Goal: Task Accomplishment & Management: Complete application form

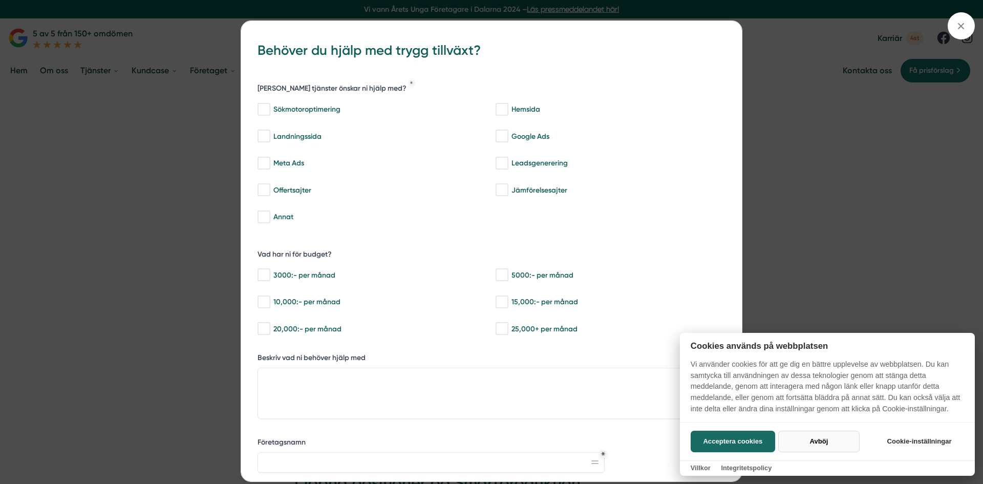
click at [824, 442] on button "Avböj" at bounding box center [818, 440] width 81 height 21
checkbox input "false"
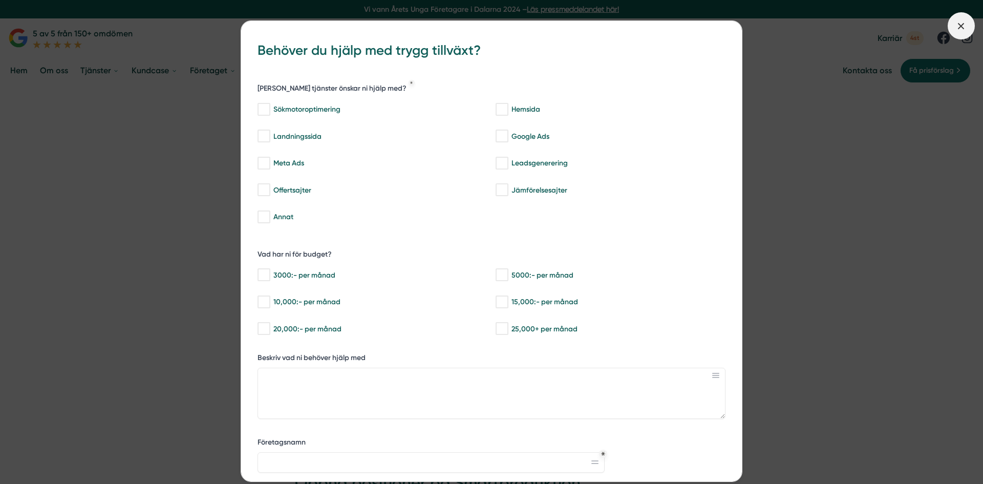
drag, startPoint x: 962, startPoint y: 23, endPoint x: 877, endPoint y: 45, distance: 87.3
click at [961, 23] on icon at bounding box center [960, 25] width 11 height 11
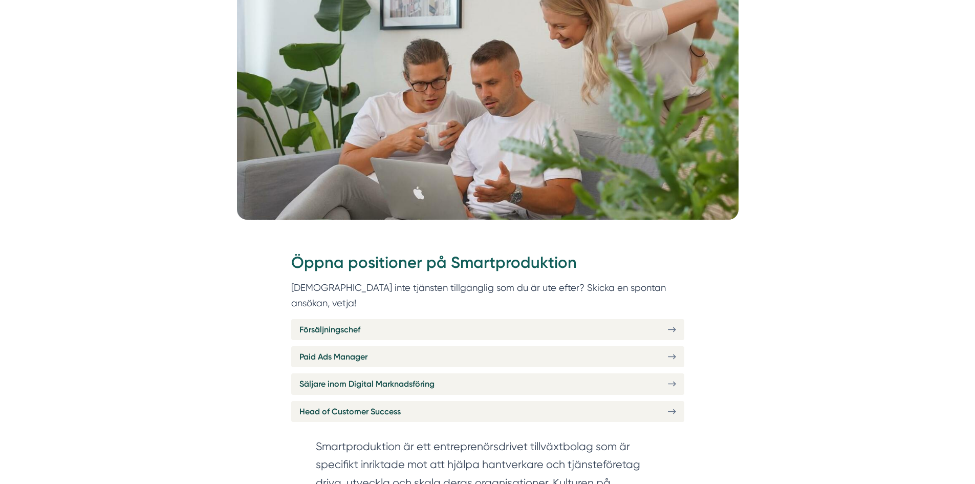
scroll to position [307, 0]
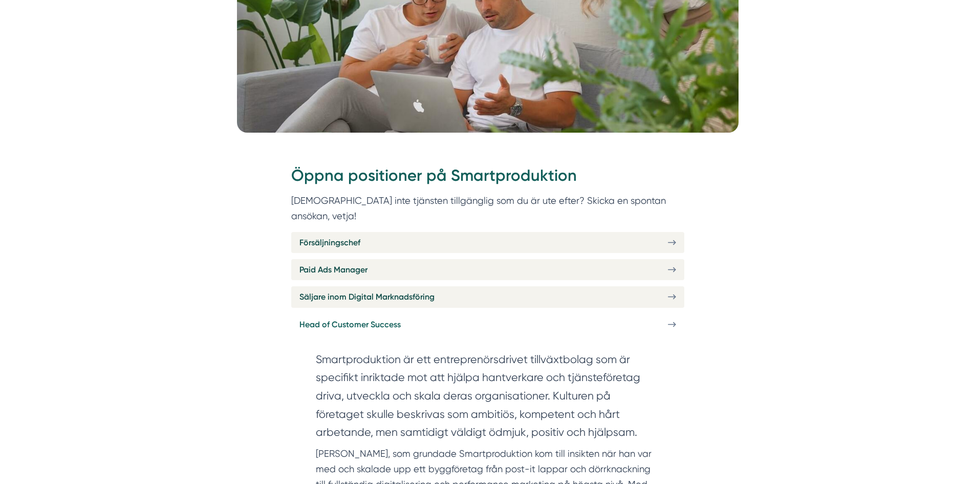
click at [660, 314] on link "Head of Customer Success" at bounding box center [487, 324] width 393 height 21
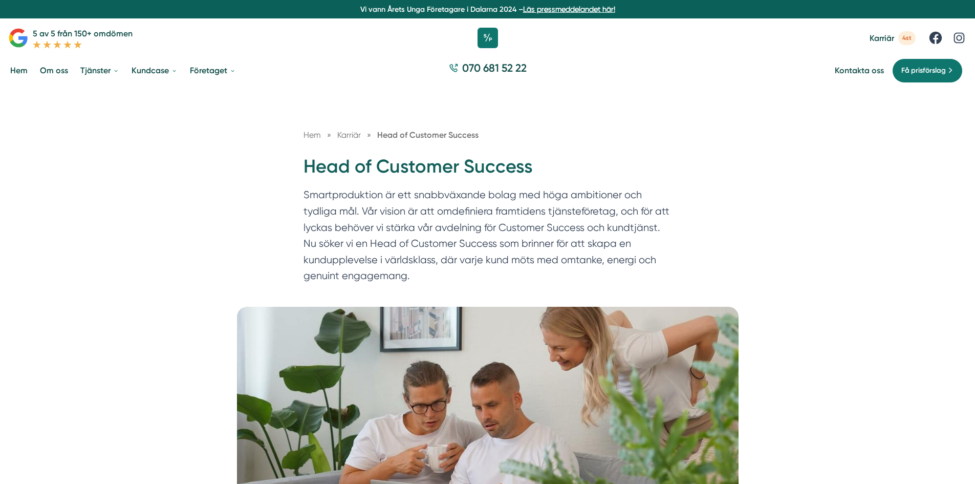
click at [743, 241] on div "Hem » Karriär » Head of Customer Success Head of Customer Success Smartprodukti…" at bounding box center [487, 197] width 975 height 219
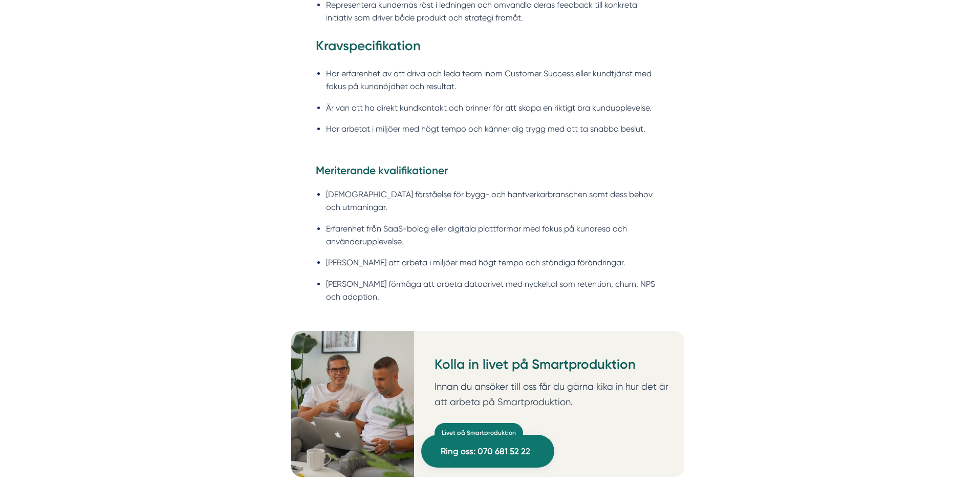
scroll to position [1075, 0]
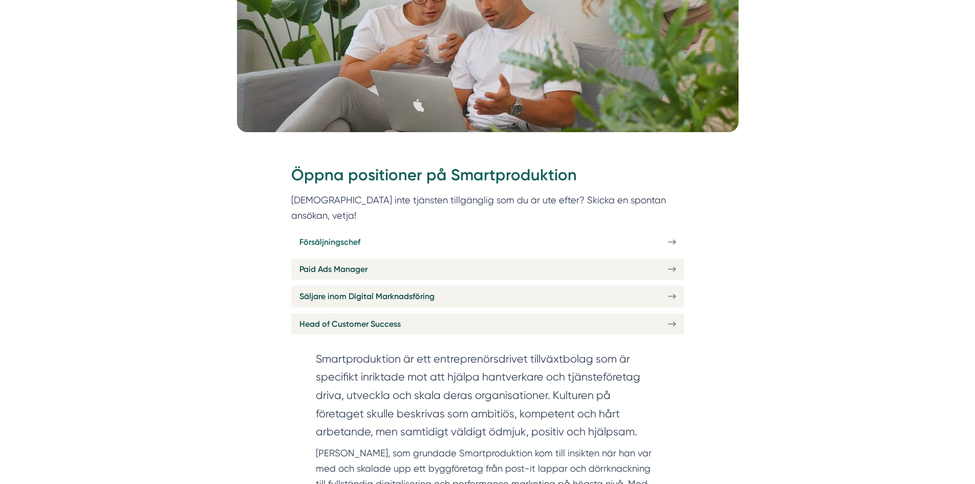
click at [402, 231] on link "Försäljningschef" at bounding box center [487, 241] width 393 height 21
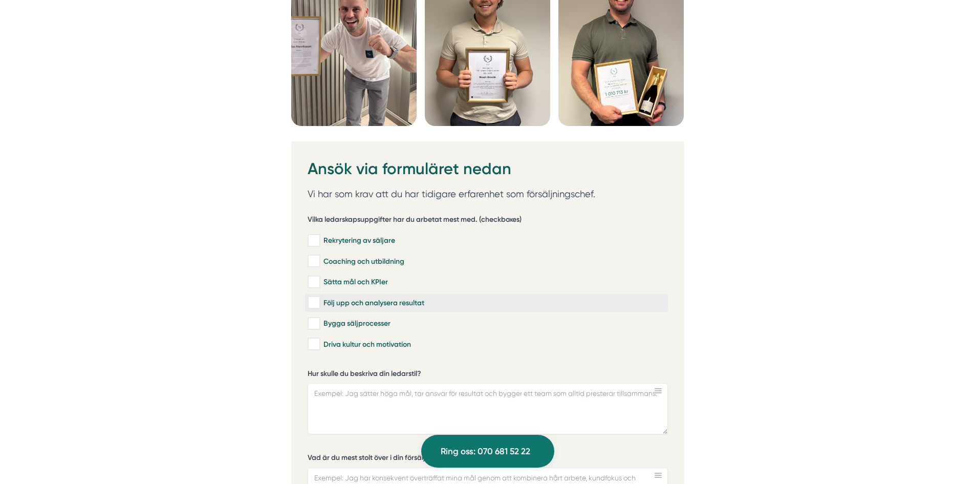
scroll to position [2867, 0]
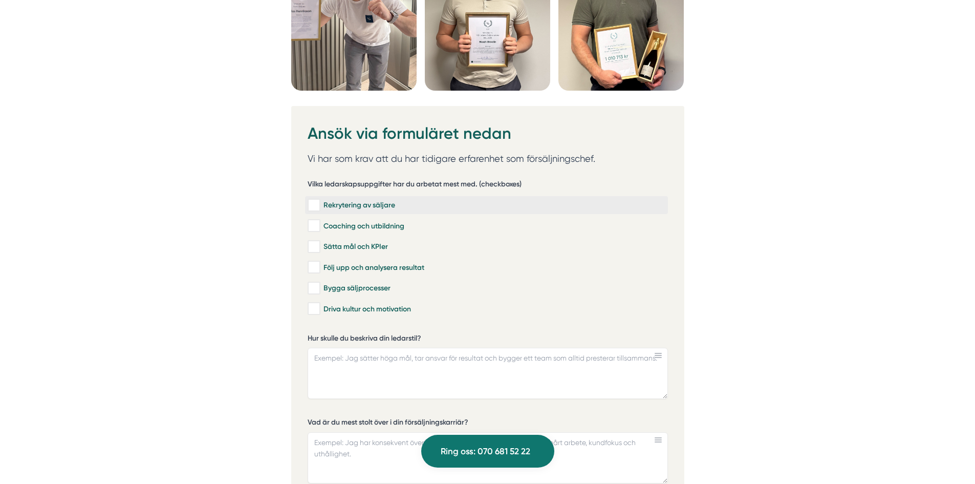
click at [314, 207] on input "Rekrytering av säljare" at bounding box center [314, 205] width 12 height 10
checkbox input "true"
click at [313, 225] on input "Coaching och utbildning" at bounding box center [314, 226] width 12 height 10
checkbox input "true"
click at [310, 243] on input "Sätta mål och KPIer" at bounding box center [314, 247] width 12 height 10
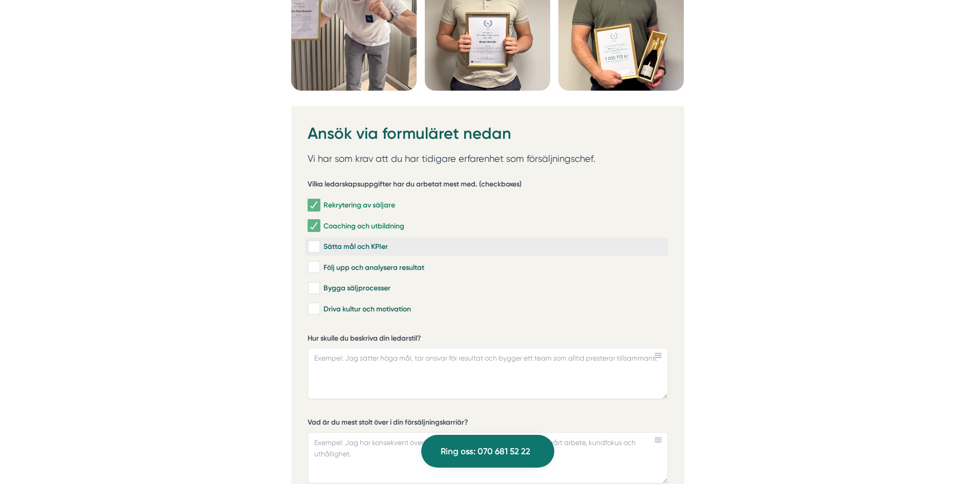
checkbox input "true"
click at [312, 265] on input "Följ upp och analysera resultat" at bounding box center [314, 267] width 12 height 10
checkbox input "true"
click at [313, 283] on input "Bygga säljprocesser" at bounding box center [314, 288] width 12 height 10
checkbox input "true"
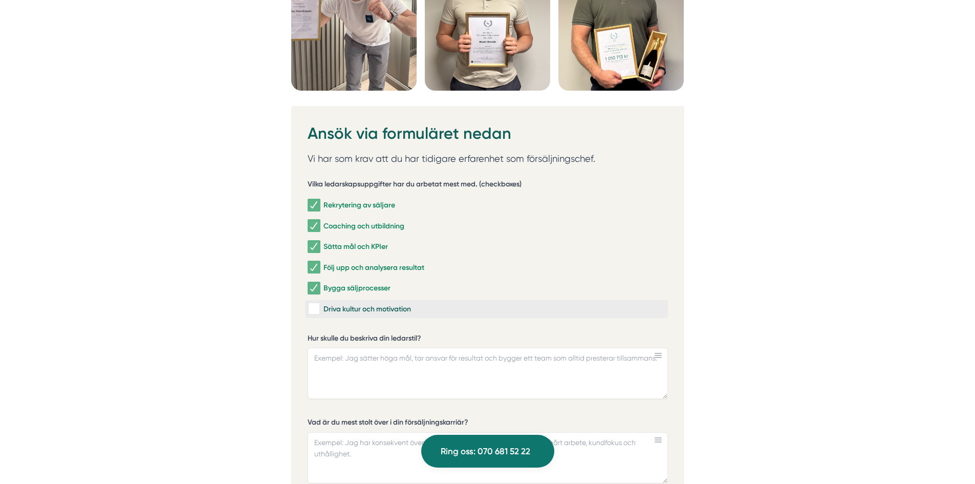
drag, startPoint x: 314, startPoint y: 308, endPoint x: 328, endPoint y: 310, distance: 14.5
click at [314, 308] on input "Driva kultur och motivation" at bounding box center [314, 309] width 12 height 10
checkbox input "true"
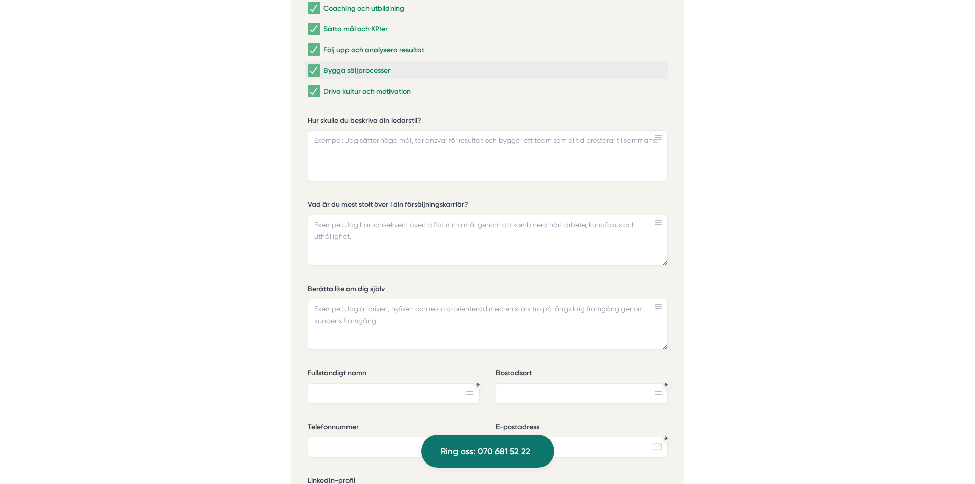
scroll to position [3123, 0]
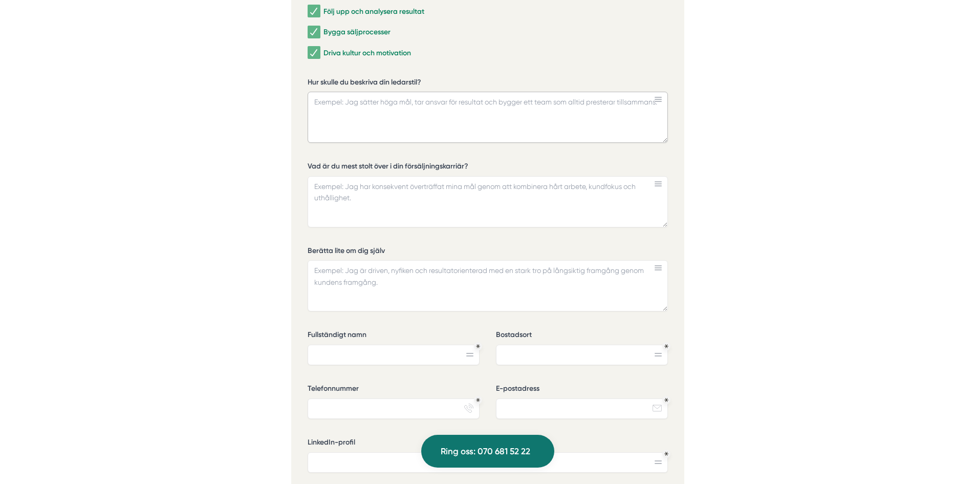
click at [391, 126] on textarea "Hur skulle du beskriva din ledarstil?" at bounding box center [488, 117] width 360 height 51
click at [391, 126] on textarea "Min övertygelse och mitt ledarskap bygger på för" at bounding box center [488, 117] width 360 height 51
click at [391, 126] on textarea "Min övertygelse och mittt ledarskap bygger på för" at bounding box center [488, 117] width 360 height 51
click at [403, 113] on textarea "Min övertygelse och ledarskap bygger på förtroende & närvaro lite sammanfattat.…" at bounding box center [488, 117] width 360 height 51
click at [362, 126] on textarea "Min övertygelse och ledarskap bygger på förtroende & närvaro lite sammanfattat.…" at bounding box center [488, 117] width 360 height 51
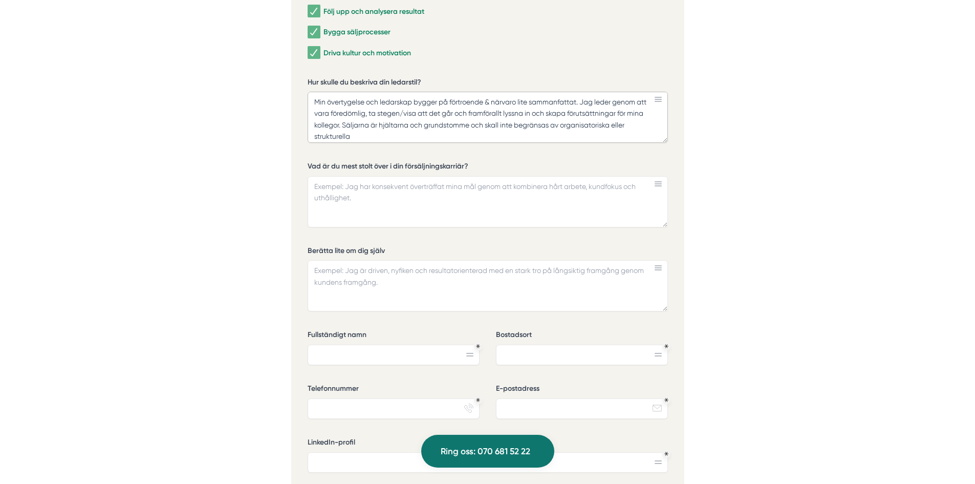
click at [469, 120] on textarea "Min övertygelse och ledarskap bygger på förtroende & närvaro lite sammanfattat.…" at bounding box center [488, 117] width 360 height 51
click at [396, 137] on textarea "Min övertygelse och ledarskap bygger på förtroende & närvaro lite sammanfattat.…" at bounding box center [488, 117] width 360 height 51
click at [539, 126] on textarea "Min övertygelse och ledarskap bygger på förtroende & närvaro lite sammanfattat.…" at bounding box center [488, 117] width 360 height 51
click at [382, 137] on textarea "Min övertygelse och ledarskap bygger på förtroende & närvaro lite sammanfattat.…" at bounding box center [488, 117] width 360 height 51
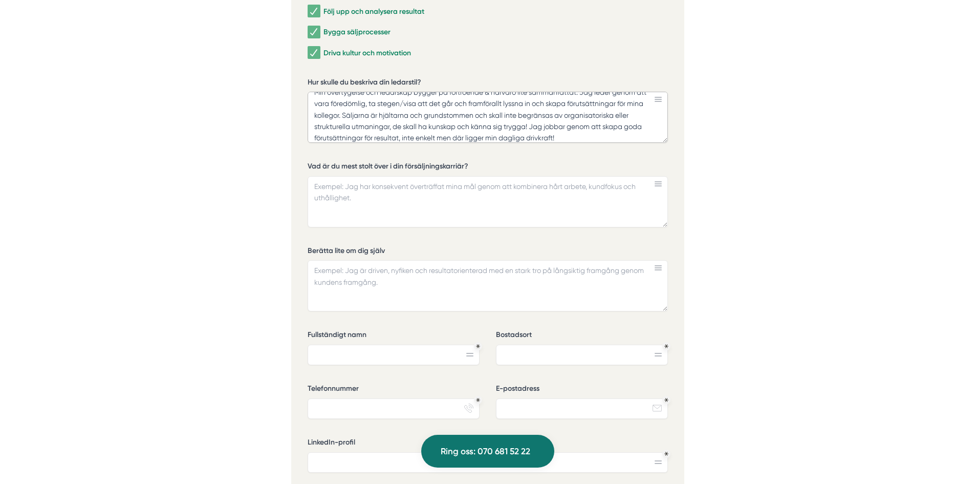
click at [410, 116] on textarea "Min övertygelse och ledarskap bygger på förtroende & närvaro lite sammanfattat.…" at bounding box center [488, 117] width 360 height 51
type textarea "Min övertygelse och ledarskap bygger på förtroende & närvaro lite sammanfattat.…"
click at [380, 191] on textarea "Vad är du mest stolt över i din försäljningskarriär?" at bounding box center [488, 201] width 360 height 51
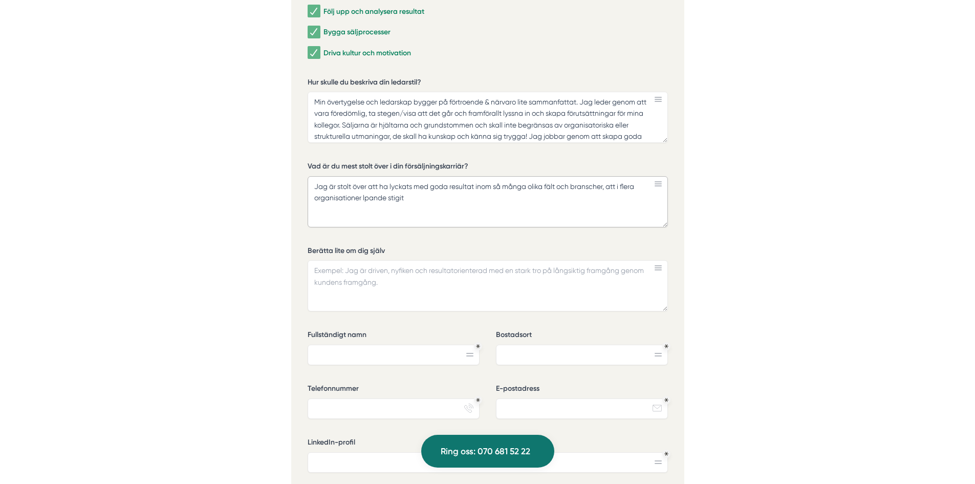
click at [365, 198] on textarea "Jag är stolt över att ha lyckats med goda resultat inom så många olika fält och…" at bounding box center [488, 201] width 360 height 51
click at [418, 196] on textarea "Jag är stolt över att ha lyckats med goda resultat inom så många olika fält och…" at bounding box center [488, 201] width 360 height 51
click at [456, 198] on textarea "Jag är stolt över att ha lyckats med goda resultat inom så många olika fält och…" at bounding box center [488, 201] width 360 height 51
click at [522, 198] on textarea "Jag är stolt över att ha lyckats med goda resultat inom så många olika fält och…" at bounding box center [488, 201] width 360 height 51
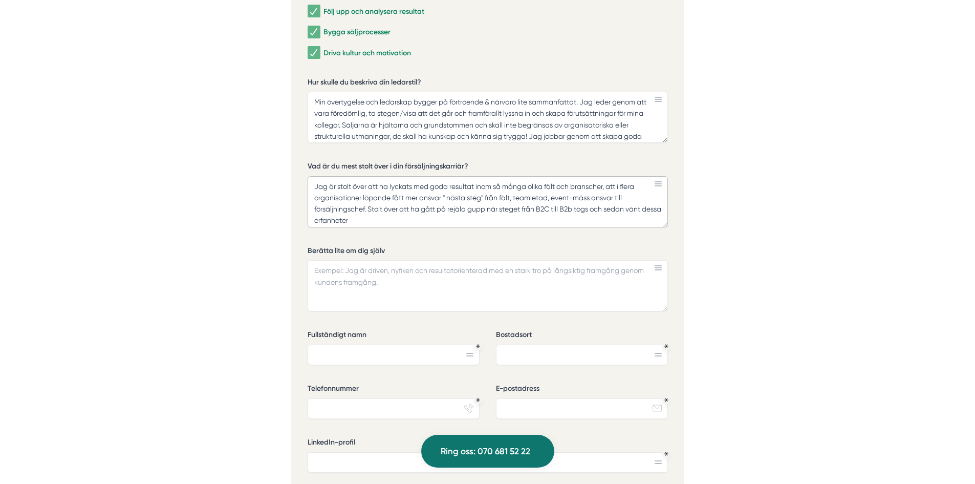
click at [539, 196] on textarea "Jag är stolt över att ha lyckats med goda resultat inom så många olika fält och…" at bounding box center [488, 201] width 360 height 51
click at [609, 207] on textarea "Jag är stolt över att ha lyckats med goda resultat inom så många olika fält och…" at bounding box center [488, 201] width 360 height 51
click at [642, 207] on textarea "Jag är stolt över att ha lyckats med goda resultat inom så många olika fält och…" at bounding box center [488, 201] width 360 height 51
click at [504, 209] on textarea "Jag är stolt över att ha lyckats med goda resultat inom så många olika fält och…" at bounding box center [488, 201] width 360 height 51
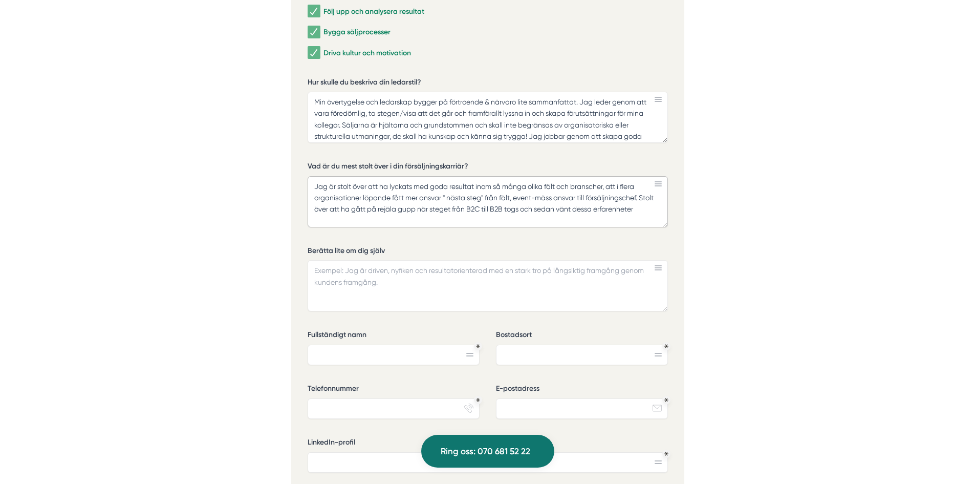
click at [643, 209] on textarea "Jag är stolt över att ha lyckats med goda resultat inom så många olika fält och…" at bounding box center [488, 201] width 360 height 51
click at [409, 220] on textarea "Jag är stolt över att ha lyckats med goda resultat inom så många olika fält och…" at bounding box center [488, 201] width 360 height 51
click at [469, 223] on textarea "Jag är stolt över att ha lyckats med goda resultat inom så många olika fält och…" at bounding box center [488, 201] width 360 height 51
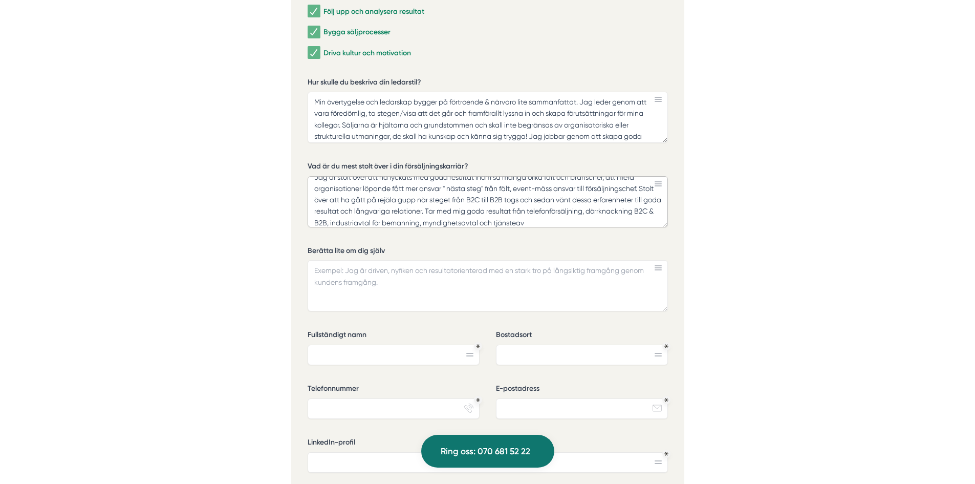
scroll to position [20, 0]
click at [588, 214] on textarea "Jag är stolt över att ha lyckats med goda resultat inom så många olika fält och…" at bounding box center [488, 201] width 360 height 51
click at [593, 211] on textarea "Jag är stolt över att ha lyckats med goda resultat inom så många olika fält och…" at bounding box center [488, 201] width 360 height 51
click at [613, 225] on textarea "Jag är stolt över att ha lyckats med goda resultat inom så många olika fält och…" at bounding box center [488, 201] width 360 height 51
click at [484, 210] on textarea "Jag är stolt över att ha lyckats med goda resultat inom så många olika fält och…" at bounding box center [488, 201] width 360 height 51
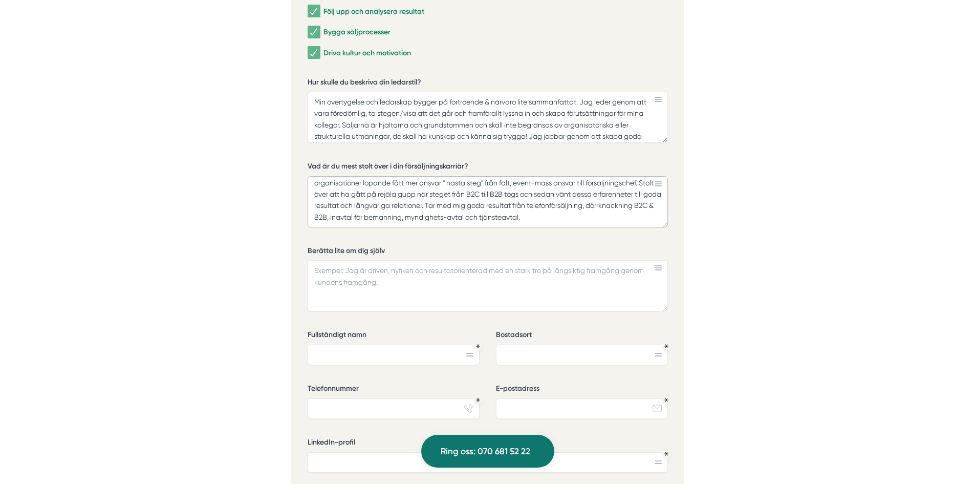
scroll to position [15, 0]
drag, startPoint x: 573, startPoint y: 214, endPoint x: 593, endPoint y: 210, distance: 20.4
click at [572, 214] on textarea "Jag är stolt över att ha lyckats med goda resultat inom så många olika fält och…" at bounding box center [488, 201] width 360 height 51
click at [647, 218] on textarea "Jag är stolt över att ha lyckats med goda resultat inom så många olika fält och…" at bounding box center [488, 201] width 360 height 51
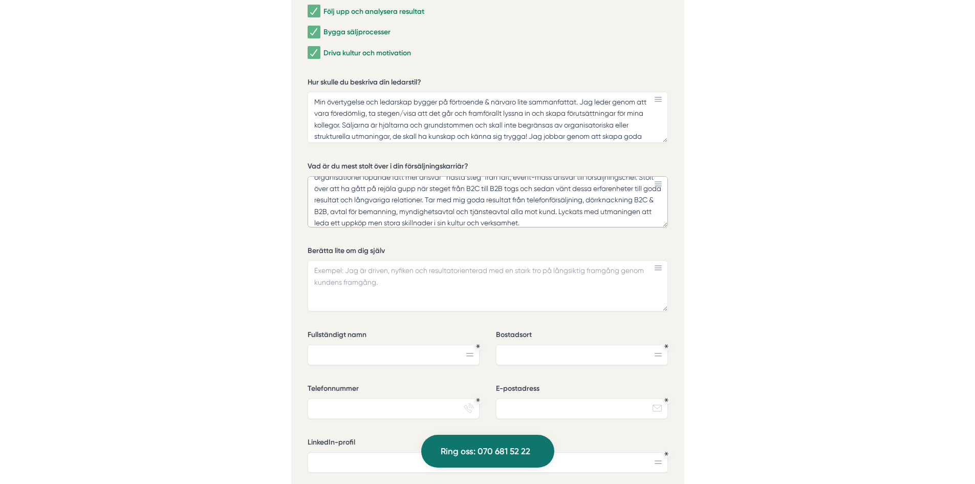
click at [578, 223] on textarea "Jag är stolt över att ha lyckats med goda resultat inom så många olika fält och…" at bounding box center [488, 201] width 360 height 51
click at [645, 223] on textarea "Jag är stolt över att ha lyckats med goda resultat inom så många olika fält och…" at bounding box center [488, 201] width 360 height 51
type textarea "Jag är stolt över att ha lyckats med goda resultat inom så många olika fält och…"
click at [397, 278] on textarea "Berätta lite om dig själv" at bounding box center [488, 285] width 360 height 51
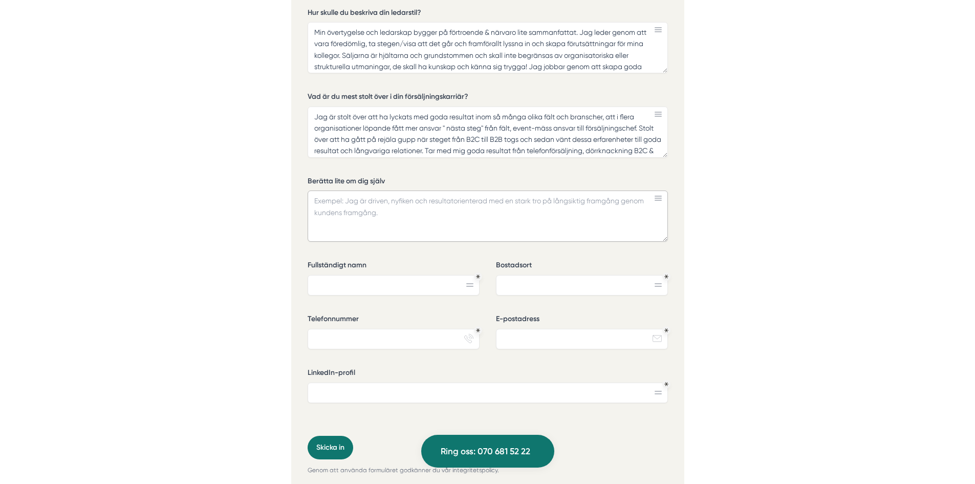
scroll to position [3174, 0]
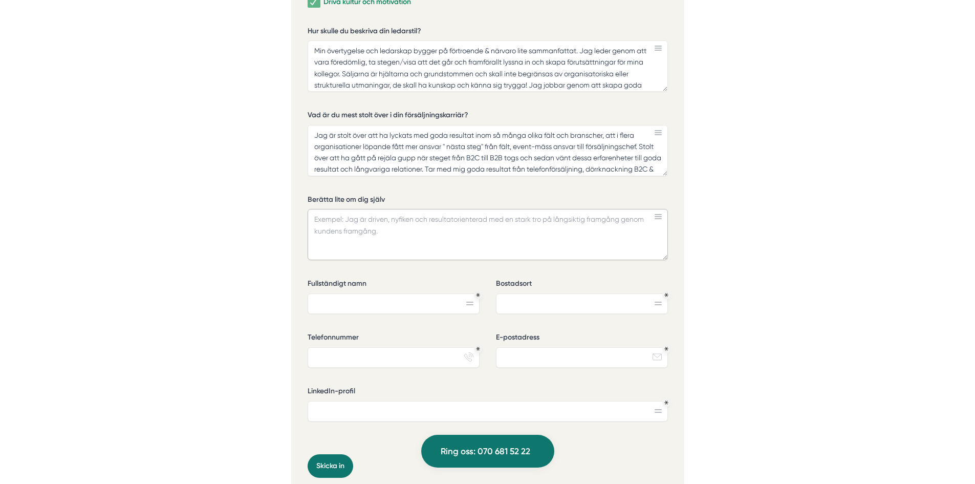
paste textarea "Målmedveten och erfaren ledare med över 15 års ledarskap med ett brinnande intr…"
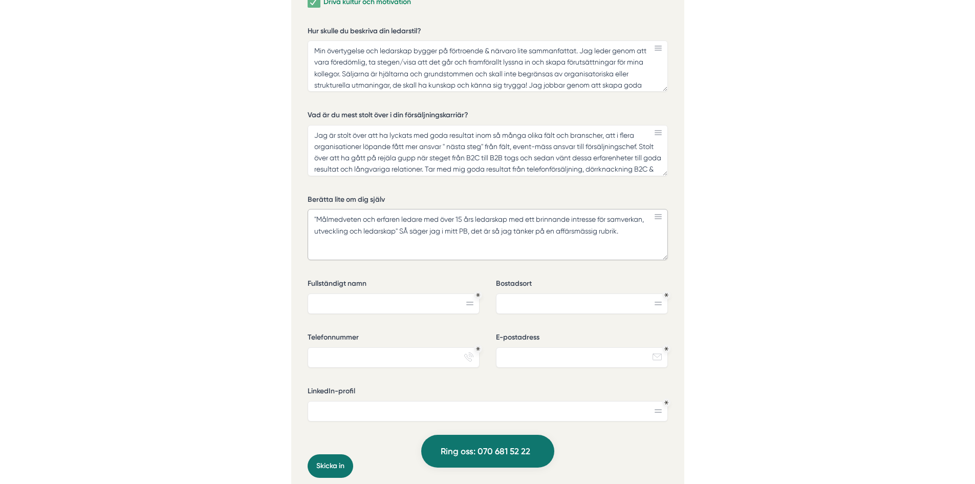
paste textarea "Jag bor utanför Falun med min fru och våra två döttrar. Balans och energi hämta…"
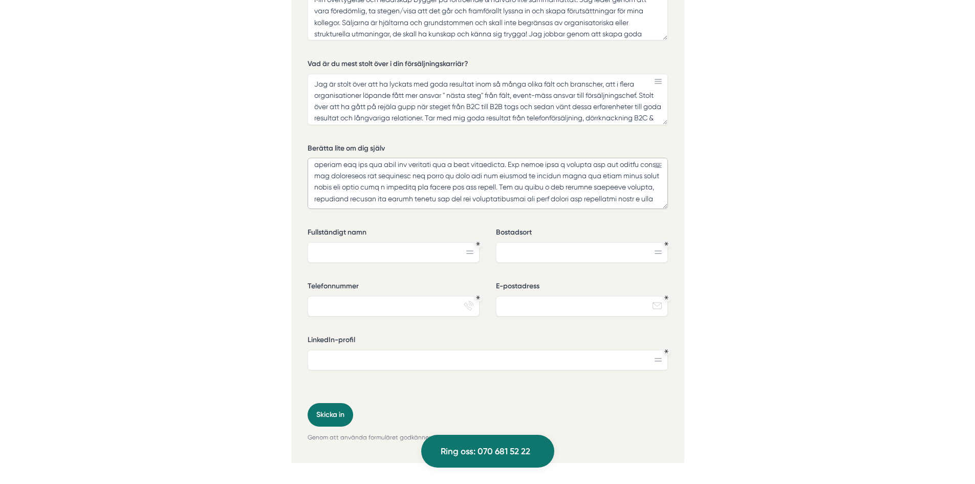
scroll to position [89, 0]
click at [315, 169] on textarea "Berätta lite om dig själv" at bounding box center [488, 183] width 360 height 51
click at [428, 201] on textarea "Berätta lite om dig själv" at bounding box center [488, 183] width 360 height 51
click at [409, 179] on textarea "Berätta lite om dig själv" at bounding box center [488, 183] width 360 height 51
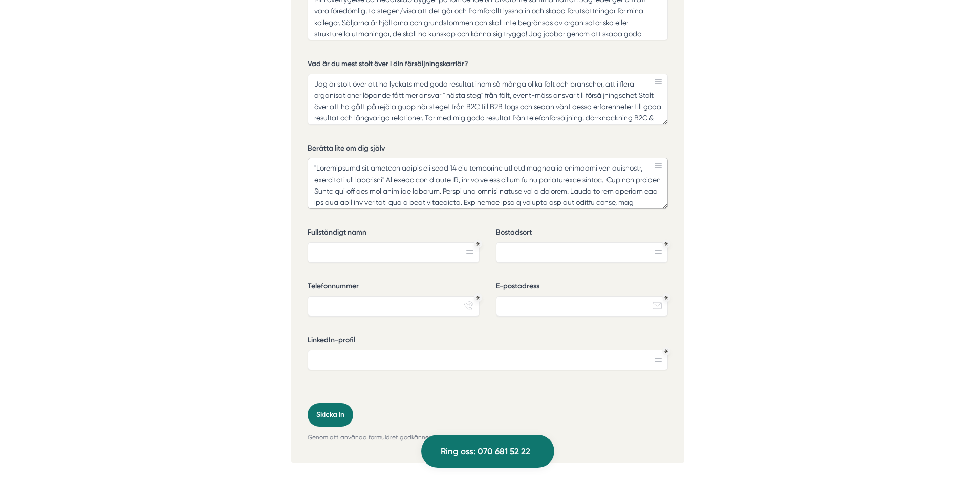
click at [550, 180] on textarea "Berätta lite om dig själv" at bounding box center [488, 183] width 360 height 51
click at [504, 202] on textarea "Berätta lite om dig själv" at bounding box center [488, 183] width 360 height 51
type textarea ""Målmedveten och erfaren ledare med över 15 års ledarskap med ett brinnande int…"
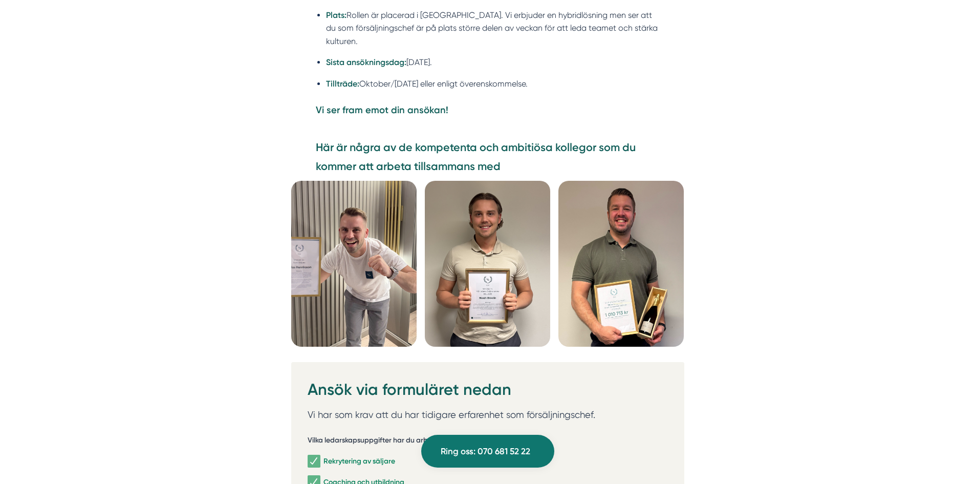
scroll to position [2559, 0]
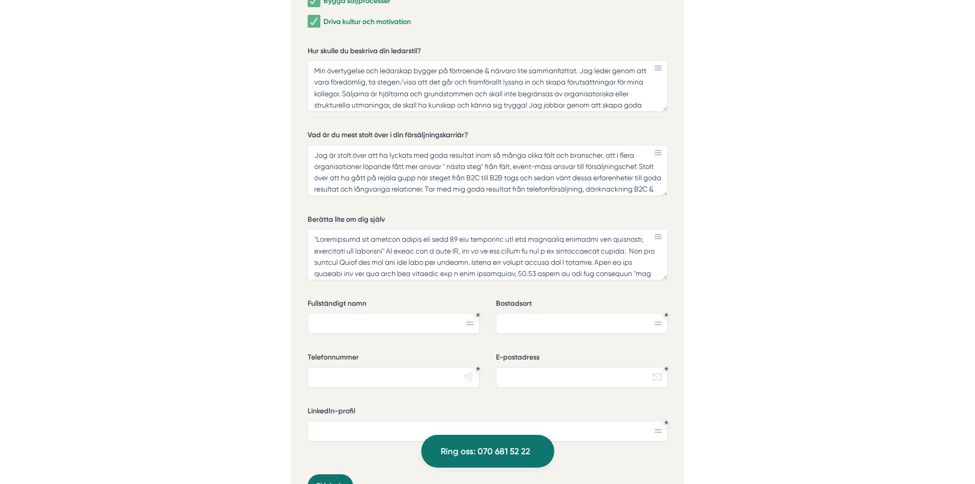
scroll to position [3174, 0]
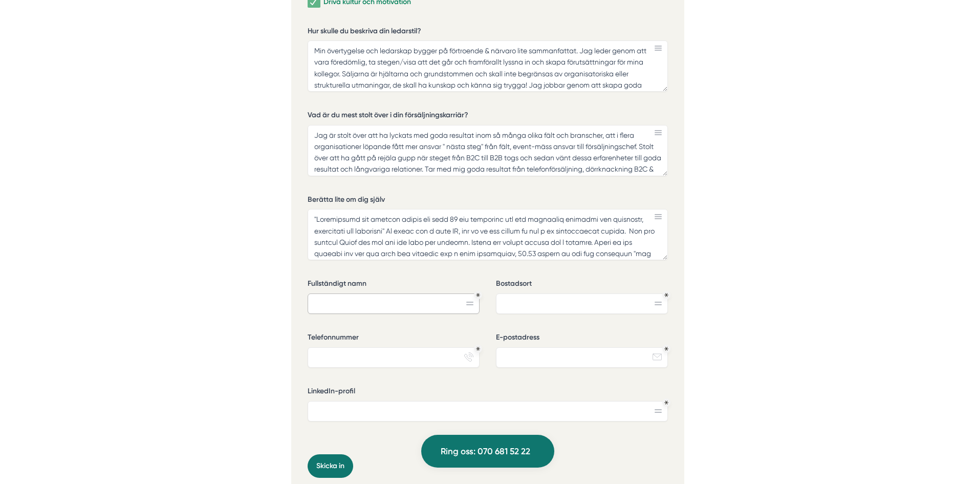
click at [384, 297] on input "Fullständigt namn" at bounding box center [394, 303] width 172 height 20
type input "Christian Teledahl"
type input "Falun"
click at [397, 364] on input "Telefonnummer" at bounding box center [394, 357] width 172 height 20
type input "0702720144"
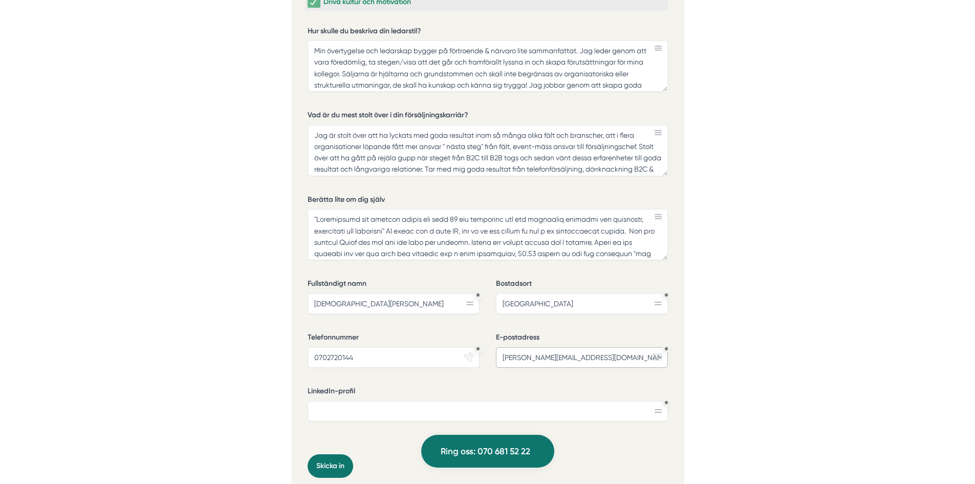
type input "c.teledahl@gmail.com"
click at [458, 414] on input "LinkedIn-profil" at bounding box center [488, 411] width 360 height 20
paste input "https://www.linkedin.com/in/christian-teledahl-469a2378/"
type input "https://www.linkedin.com/in/christian-teledahl-469a2378/"
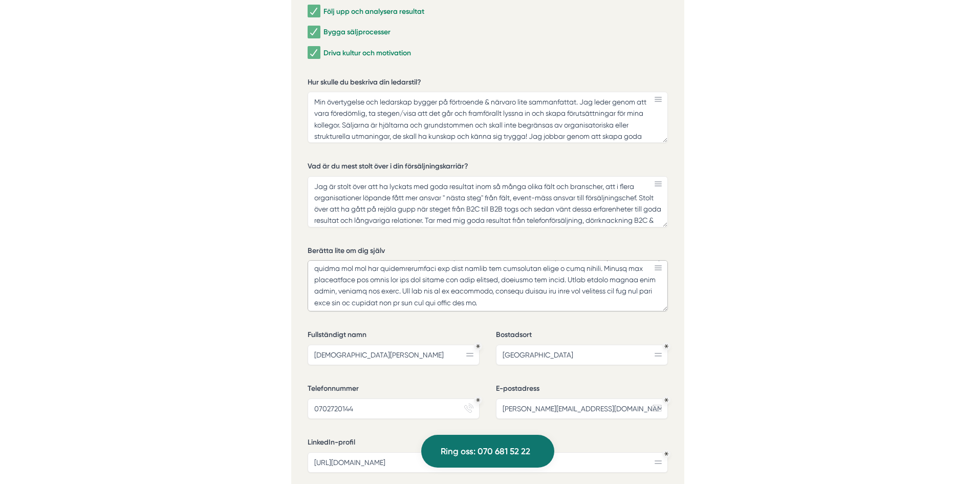
scroll to position [95, 0]
drag, startPoint x: 616, startPoint y: 286, endPoint x: 608, endPoint y: 279, distance: 11.0
click at [608, 279] on textarea "Berätta lite om dig själv" at bounding box center [488, 285] width 360 height 51
type textarea ""Målmedveten och erfaren ledare med över 15 års ledarskap med ett brinnande int…"
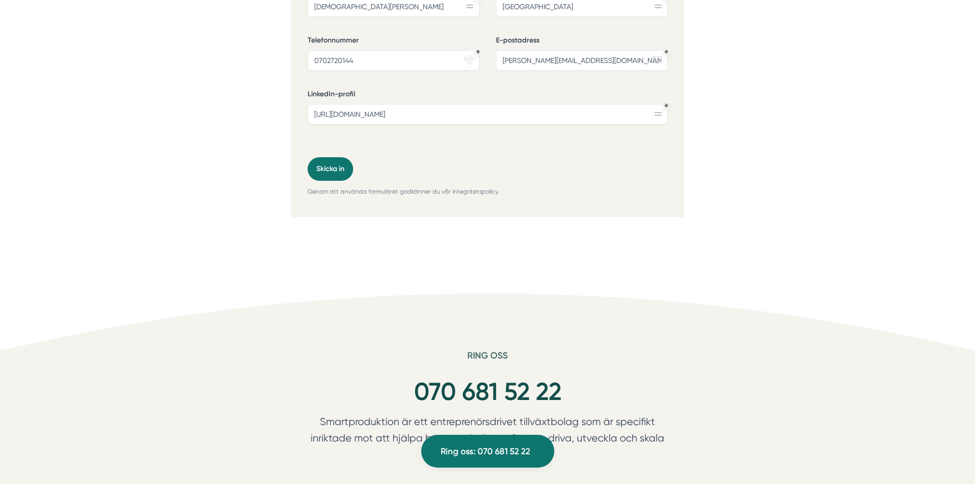
scroll to position [3481, 0]
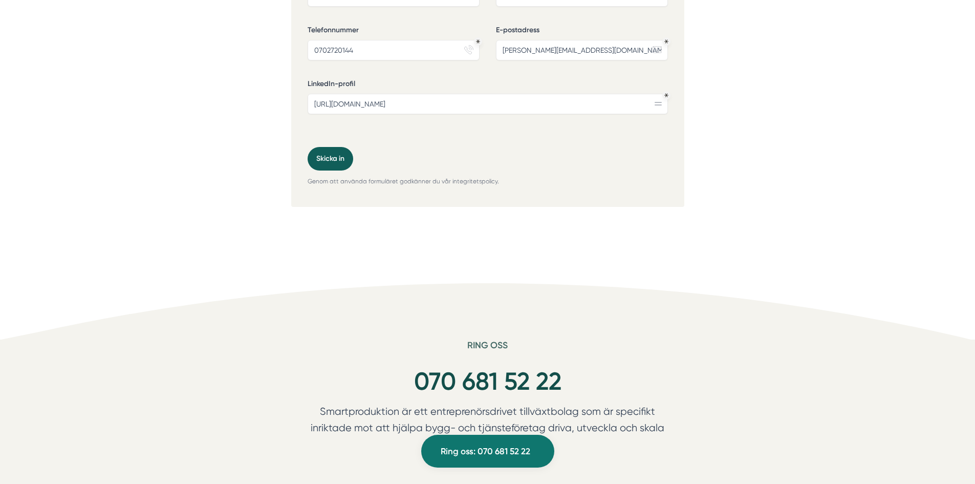
click at [337, 161] on button "Skicka in" at bounding box center [331, 159] width 46 height 24
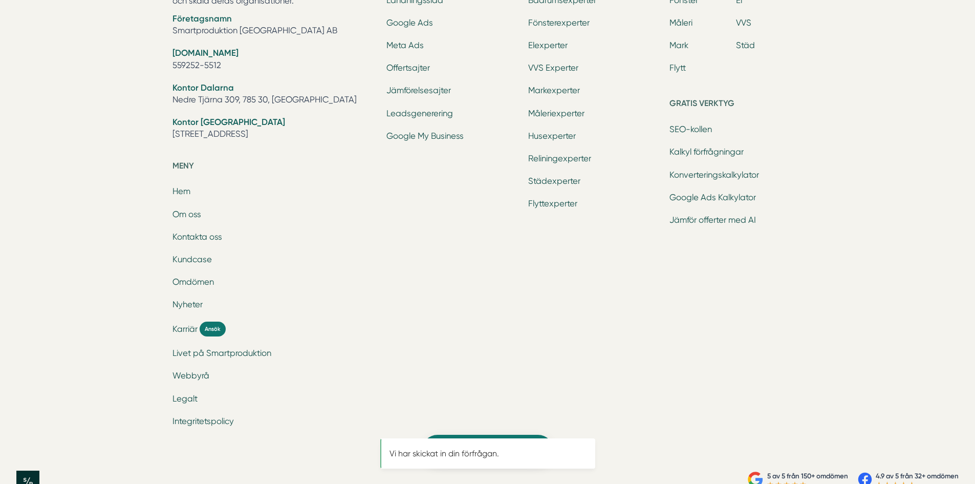
scroll to position [0, 0]
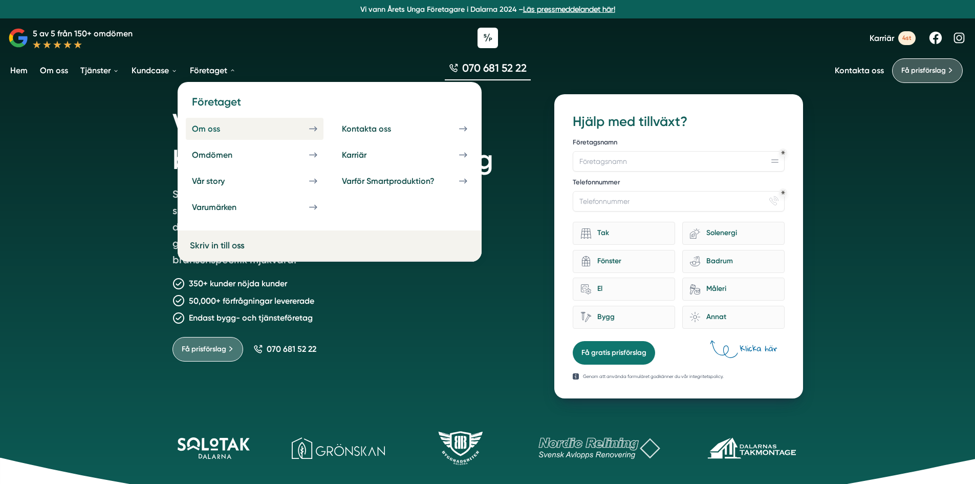
click at [207, 129] on div "Om oss" at bounding box center [218, 129] width 53 height 10
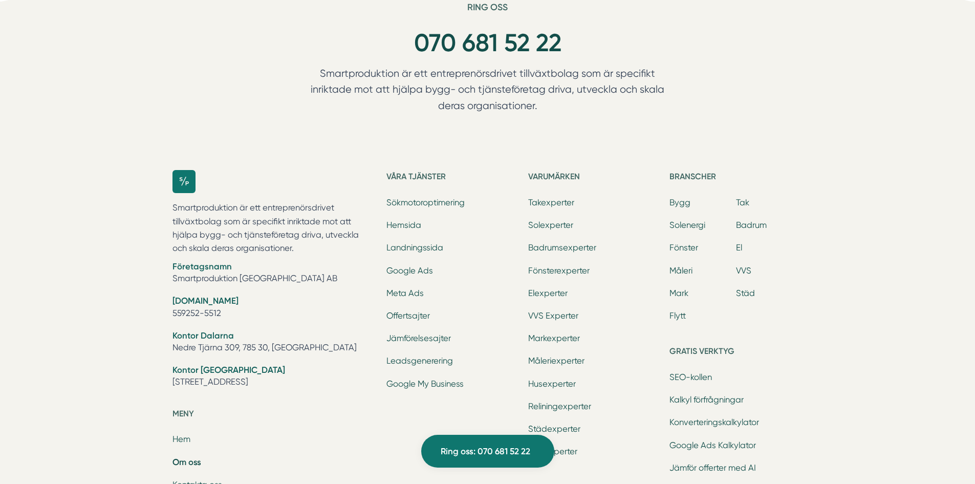
scroll to position [3225, 0]
